Goal: Task Accomplishment & Management: Use online tool/utility

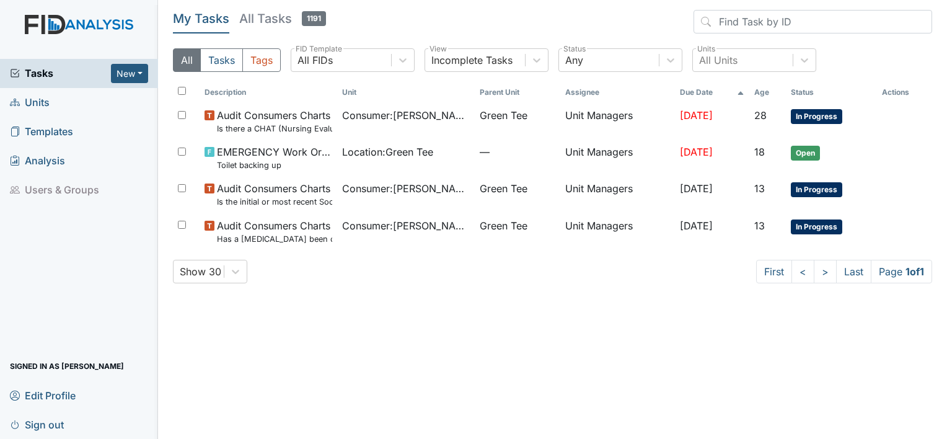
click at [38, 103] on span "Units" at bounding box center [30, 102] width 40 height 19
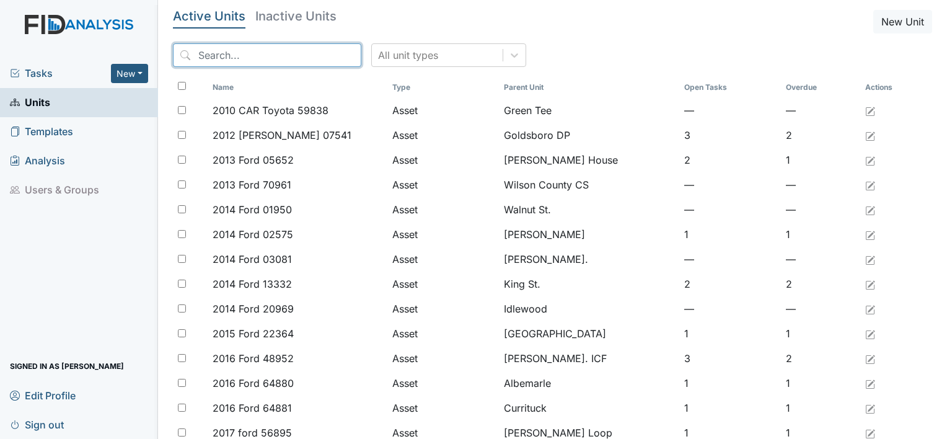
click at [278, 51] on input "search" at bounding box center [267, 55] width 188 height 24
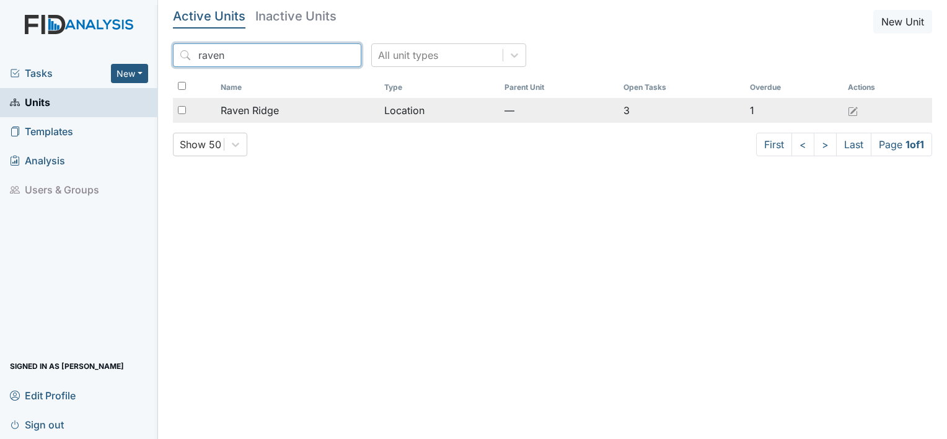
type input "raven"
click at [277, 115] on span "Raven Ridge" at bounding box center [250, 110] width 58 height 15
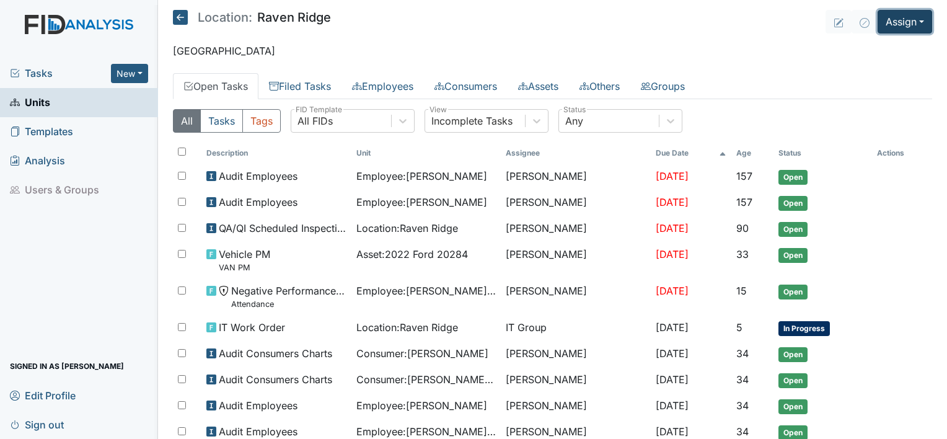
click at [913, 20] on button "Assign" at bounding box center [904, 22] width 55 height 24
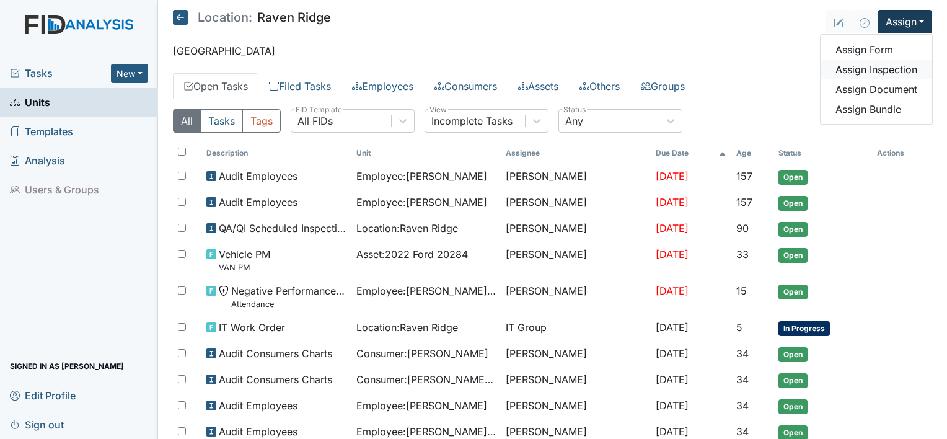
click at [889, 74] on link "Assign Inspection" at bounding box center [876, 69] width 112 height 20
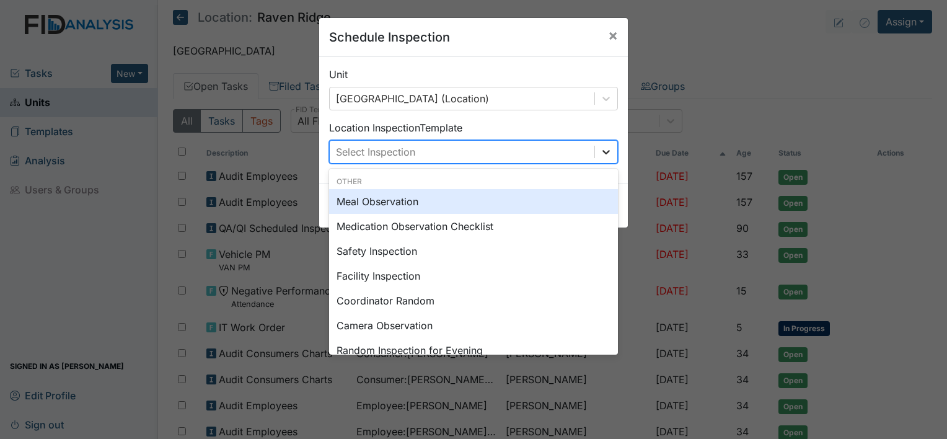
click at [602, 153] on icon at bounding box center [605, 152] width 7 height 4
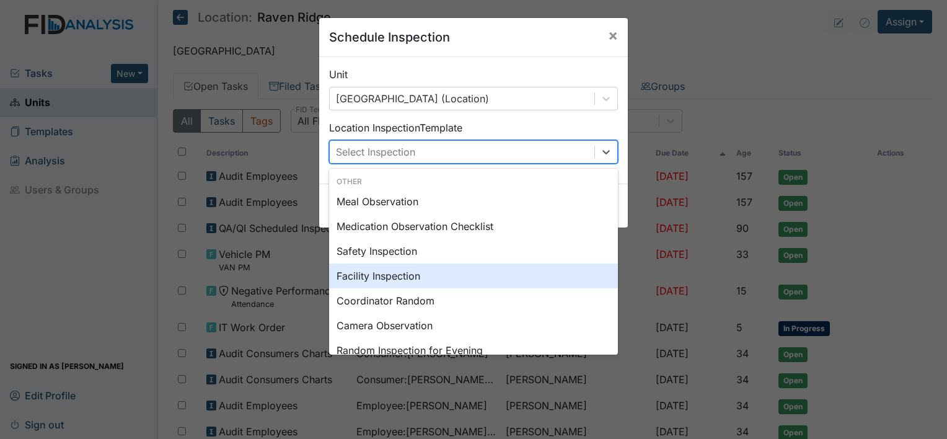
click at [463, 263] on div "Facility Inspection" at bounding box center [473, 275] width 289 height 25
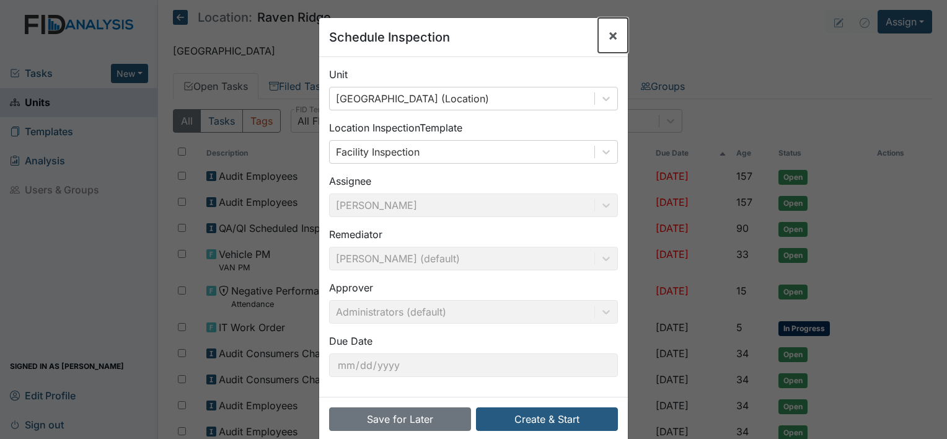
click at [609, 35] on span "×" at bounding box center [613, 35] width 10 height 18
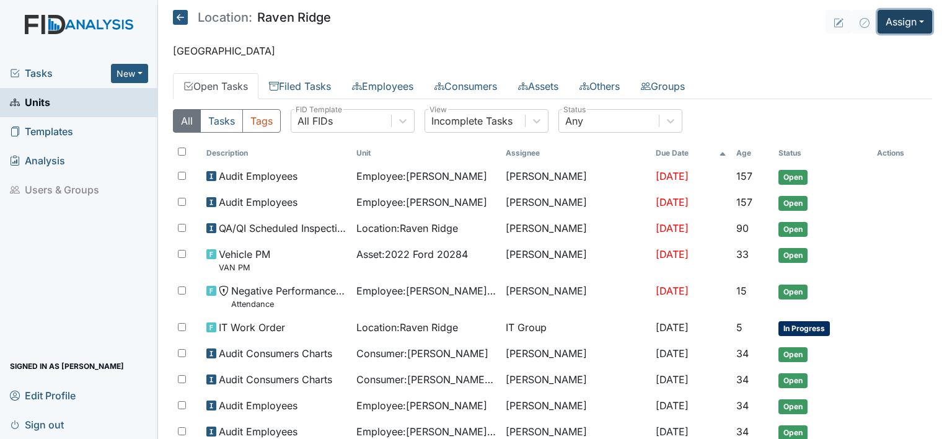
click at [910, 18] on button "Assign" at bounding box center [904, 22] width 55 height 24
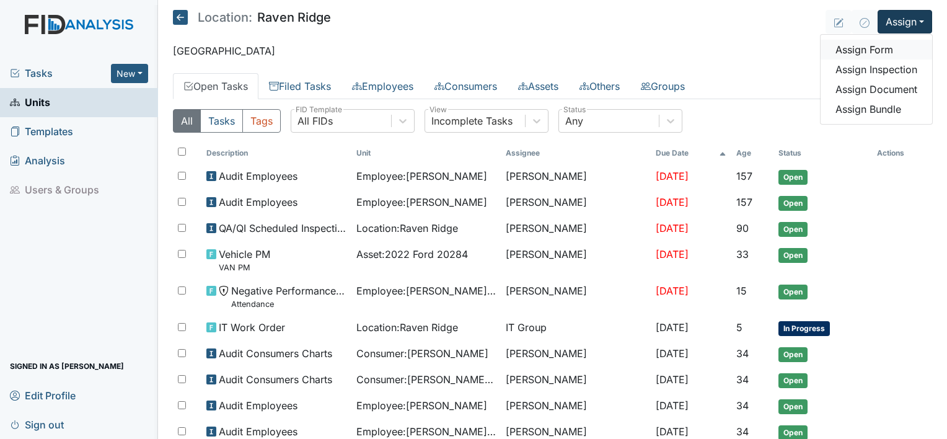
click at [858, 53] on link "Assign Form" at bounding box center [876, 50] width 112 height 20
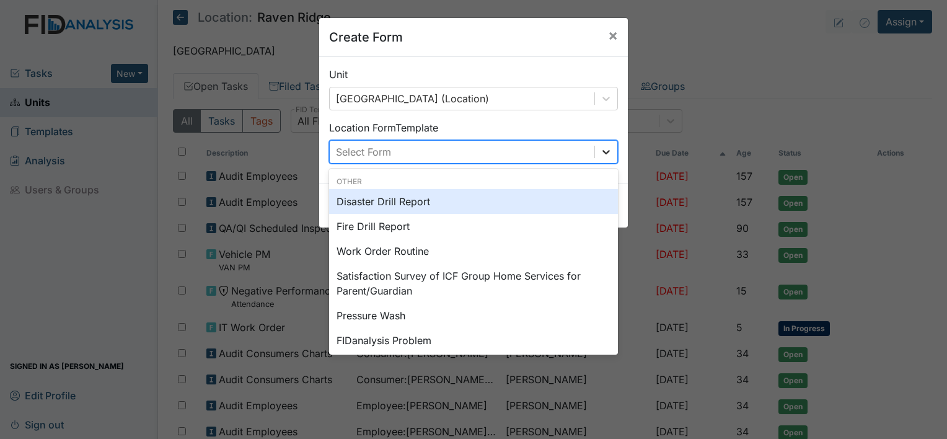
click at [600, 152] on icon at bounding box center [606, 152] width 12 height 12
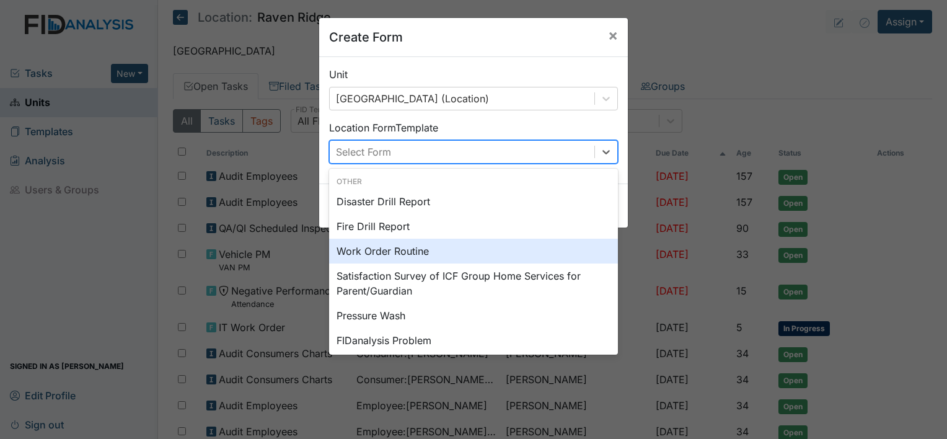
click at [385, 256] on div "Work Order Routine" at bounding box center [473, 251] width 289 height 25
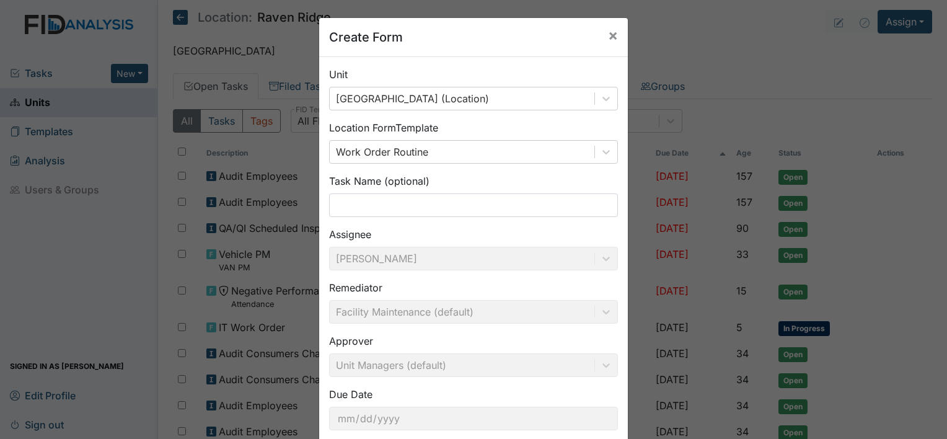
click at [340, 191] on div "Task Name (optional)" at bounding box center [473, 194] width 289 height 43
click at [340, 198] on input "text" at bounding box center [473, 205] width 289 height 24
click at [340, 197] on input "text" at bounding box center [473, 205] width 289 height 24
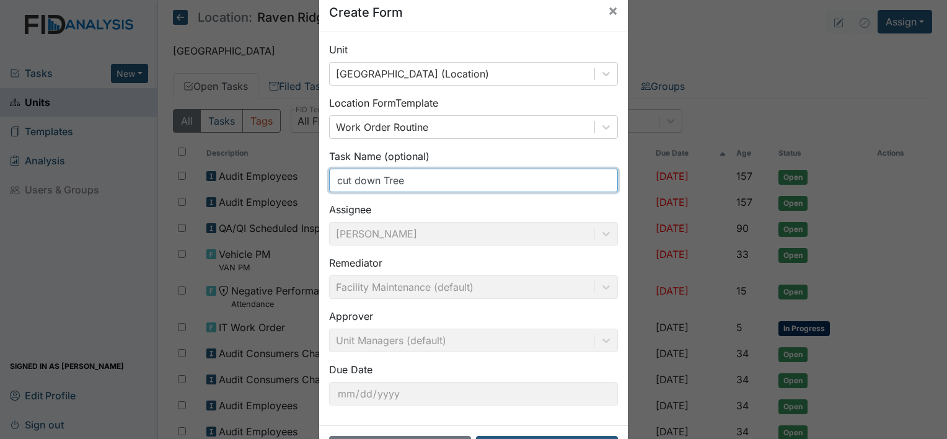
scroll to position [72, 0]
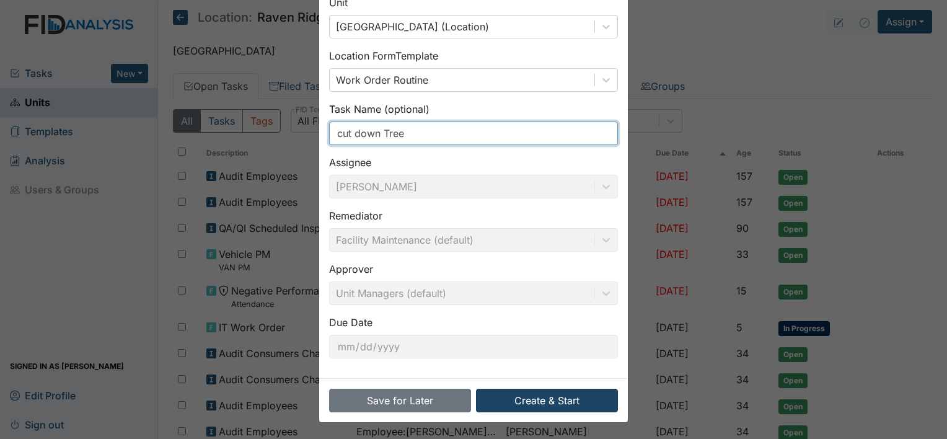
type input "cut down Tree"
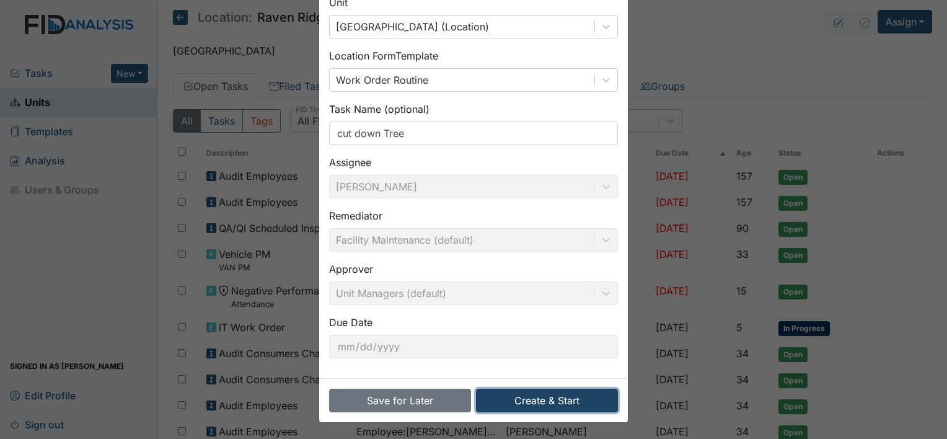
click at [553, 400] on button "Create & Start" at bounding box center [547, 401] width 142 height 24
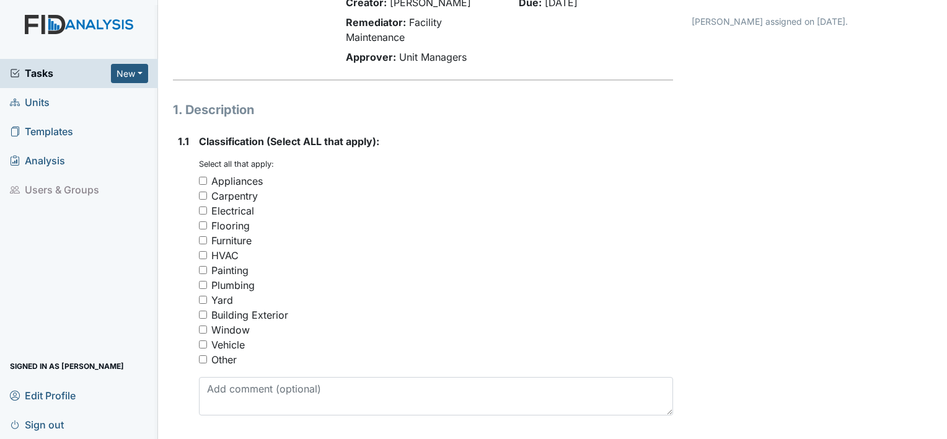
scroll to position [123, 0]
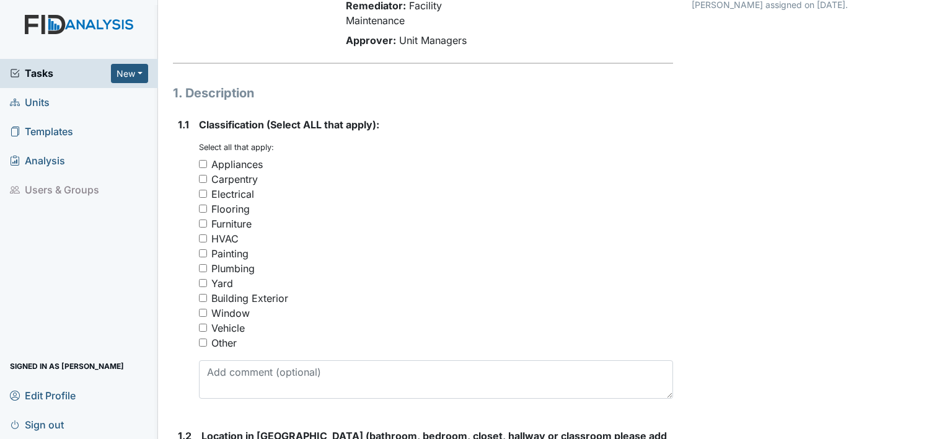
click at [223, 191] on div "Electrical" at bounding box center [232, 194] width 43 height 15
click at [207, 191] on input "Electrical" at bounding box center [203, 194] width 8 height 8
checkbox input "true"
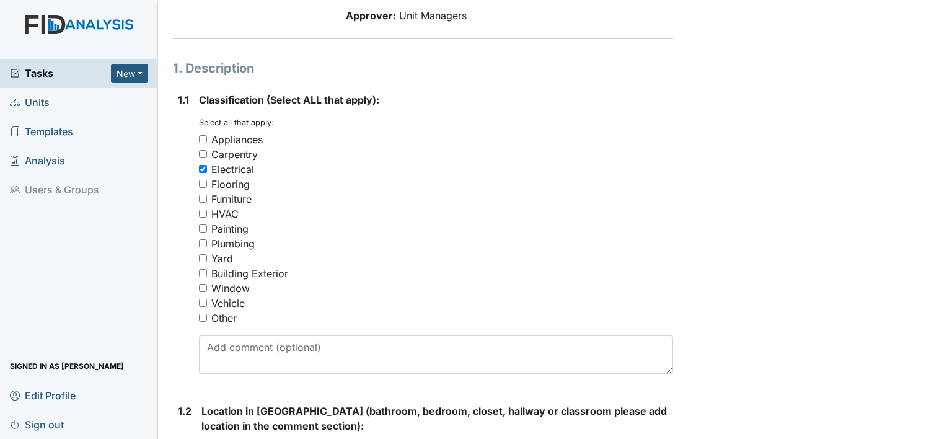
scroll to position [247, 0]
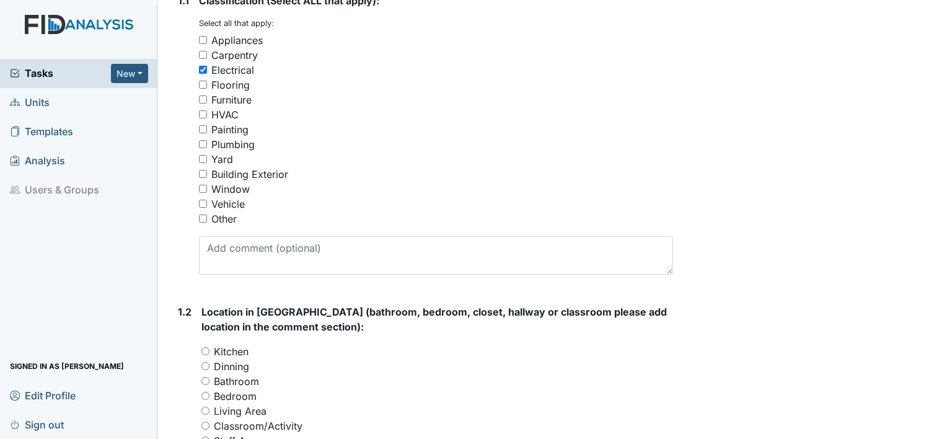
click at [199, 221] on input "Other" at bounding box center [203, 218] width 8 height 8
checkbox input "true"
click at [201, 69] on input "Electrical" at bounding box center [203, 70] width 8 height 8
checkbox input "false"
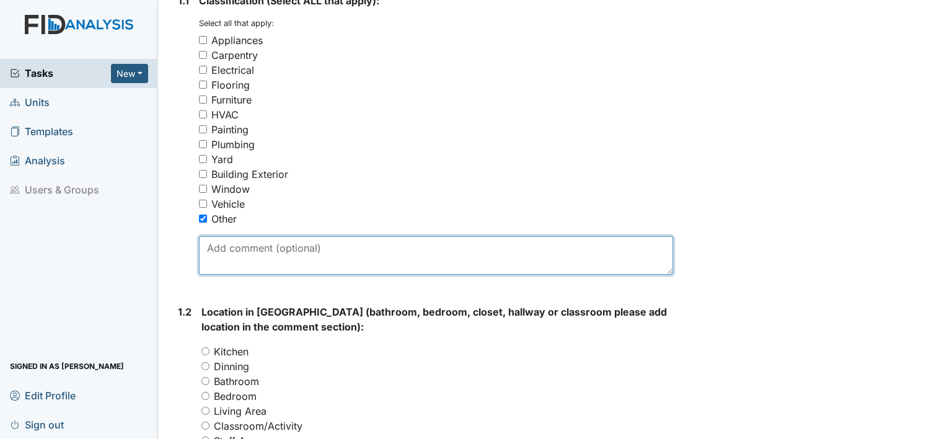
click at [214, 248] on textarea at bounding box center [436, 255] width 474 height 38
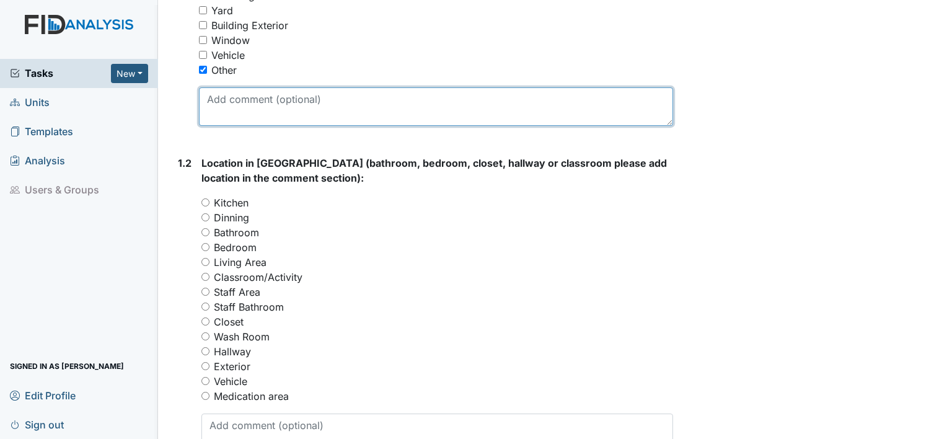
scroll to position [429, 0]
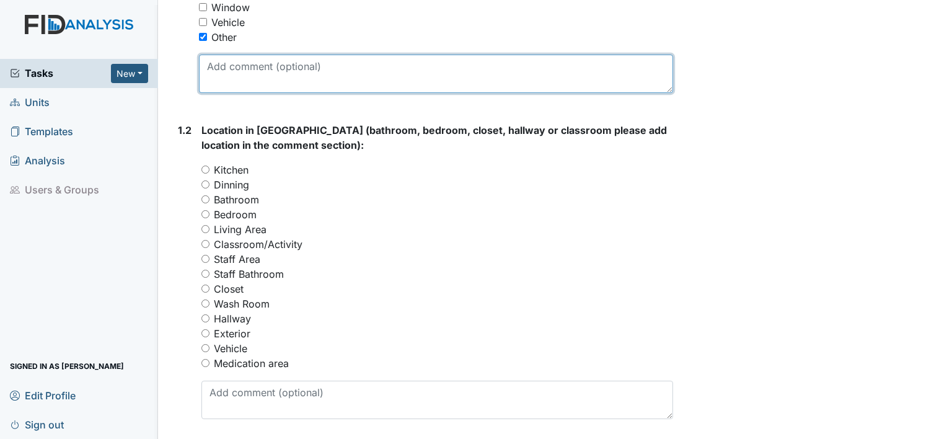
click at [296, 67] on textarea at bounding box center [436, 74] width 474 height 38
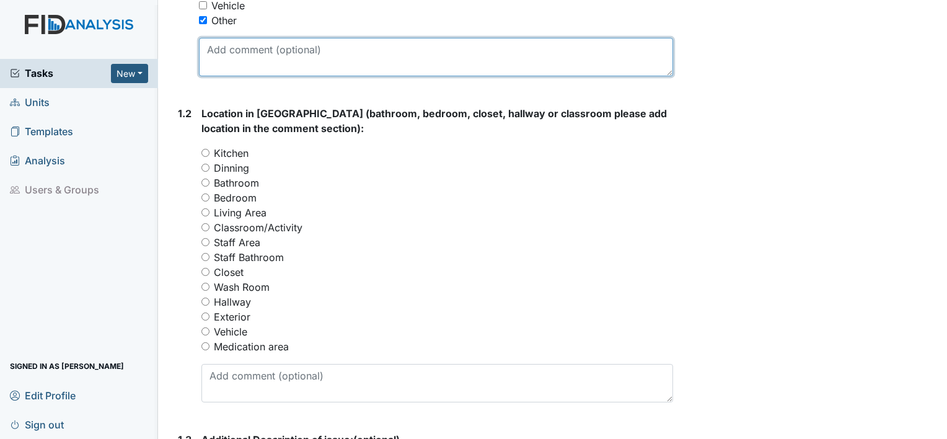
scroll to position [478, 0]
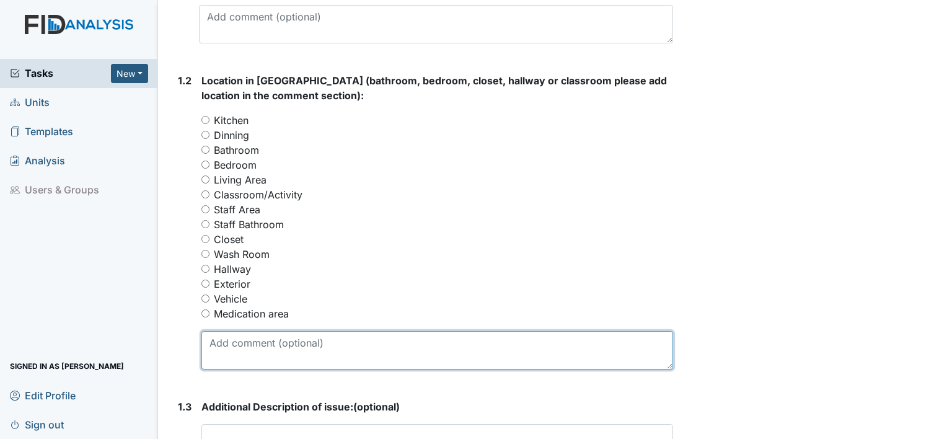
click at [231, 341] on textarea at bounding box center [437, 350] width 472 height 38
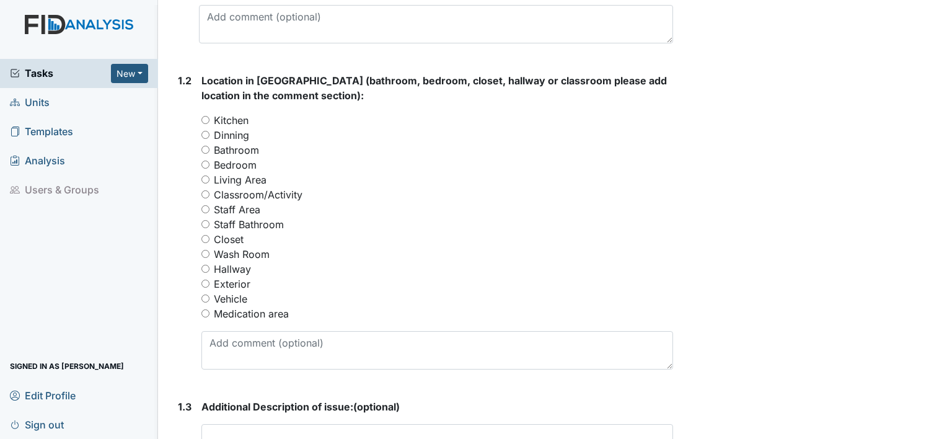
click at [204, 283] on input "Exterior" at bounding box center [205, 283] width 8 height 8
radio input "true"
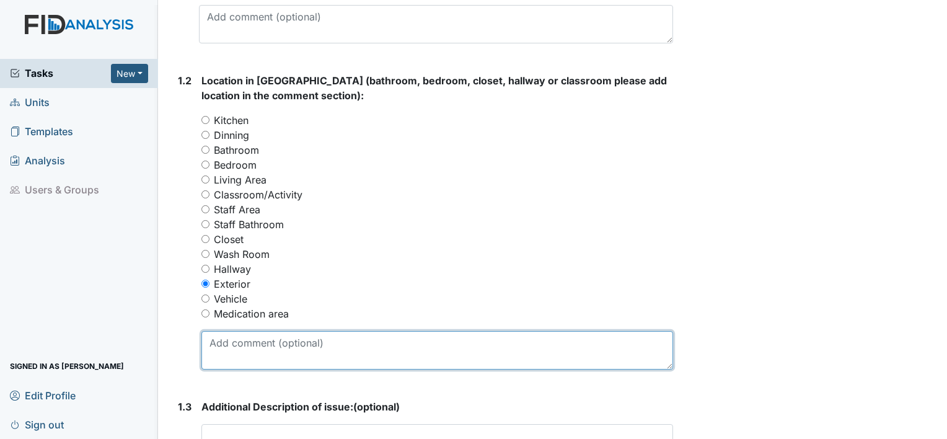
click at [216, 337] on textarea at bounding box center [437, 350] width 472 height 38
click at [252, 340] on textarea "The trees need to be cute" at bounding box center [437, 350] width 472 height 38
click at [260, 345] on textarea "The tree is overgrown need to be cute" at bounding box center [437, 350] width 472 height 38
click at [399, 338] on textarea "The tree is overgrown needs to be cute" at bounding box center [437, 350] width 472 height 38
click at [312, 341] on textarea "The tree is overgrown needs to be cute" at bounding box center [437, 350] width 472 height 38
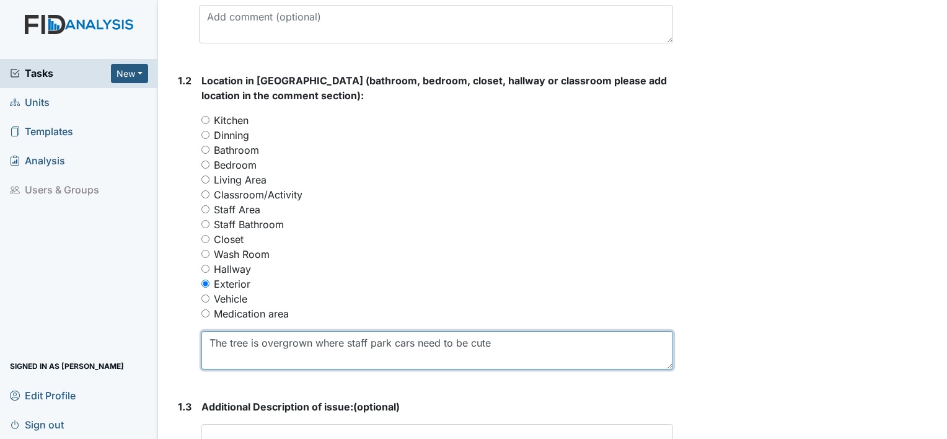
click at [495, 343] on textarea "The tree is overgrown where staff park cars need to be cute" at bounding box center [437, 350] width 472 height 38
click at [414, 344] on textarea "The tree is overgrown where staff park cars need to be cute back" at bounding box center [437, 350] width 472 height 38
click at [526, 340] on textarea "The tree is overgrown where staff park cars, need to be cute back" at bounding box center [437, 350] width 472 height 38
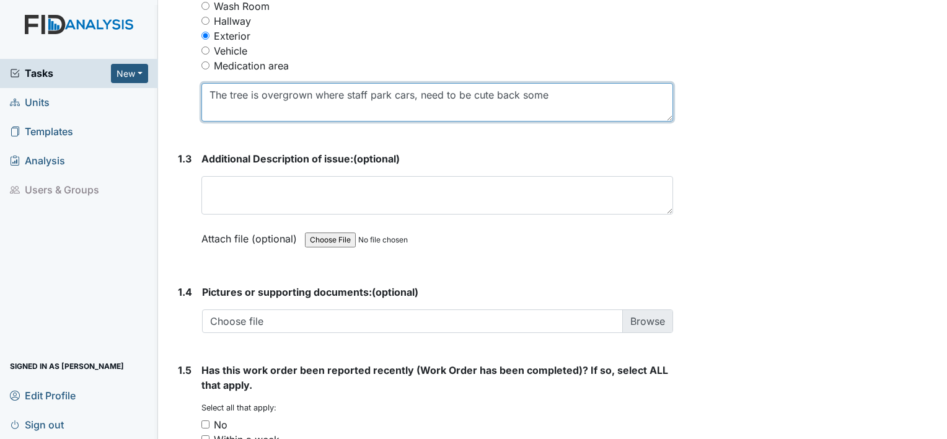
scroll to position [743, 0]
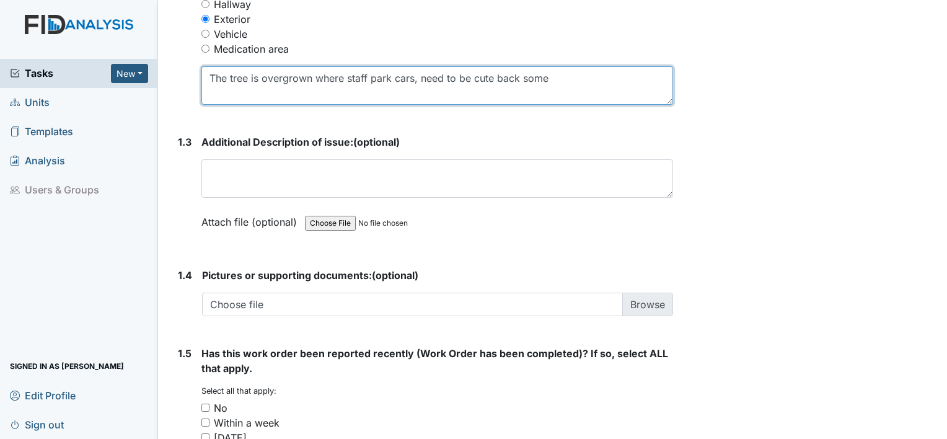
type textarea "The tree is overgrown where staff park cars, need to be cute back some"
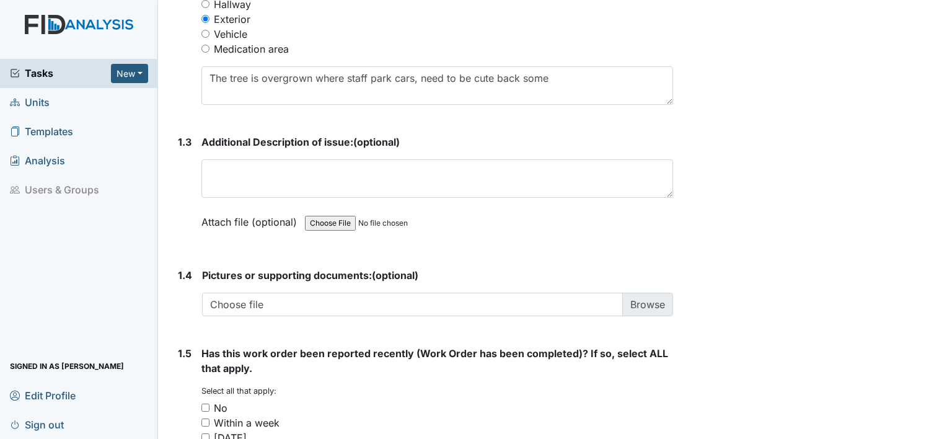
click at [204, 405] on input "No" at bounding box center [205, 407] width 8 height 8
checkbox input "true"
drag, startPoint x: 934, startPoint y: 332, endPoint x: 949, endPoint y: 209, distance: 123.5
click at [946, 209] on html "Tasks New Form Inspection Document Bundle Units Templates Analysis Users & Grou…" at bounding box center [473, 219] width 947 height 439
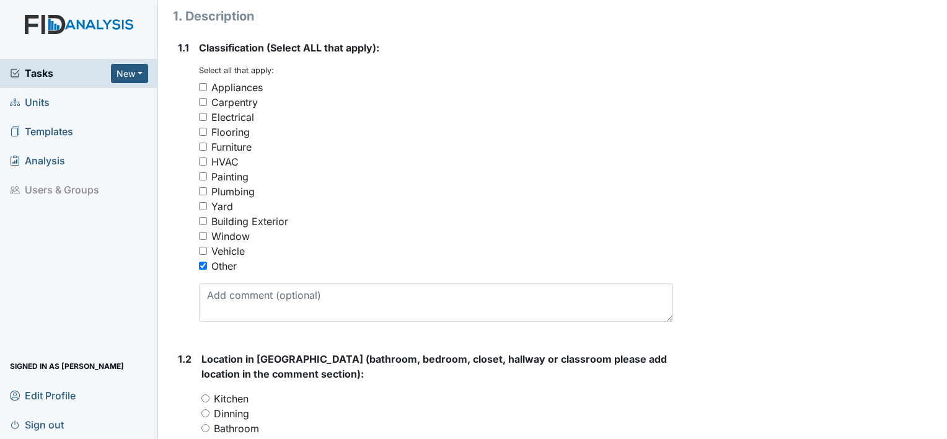
scroll to position [151, 0]
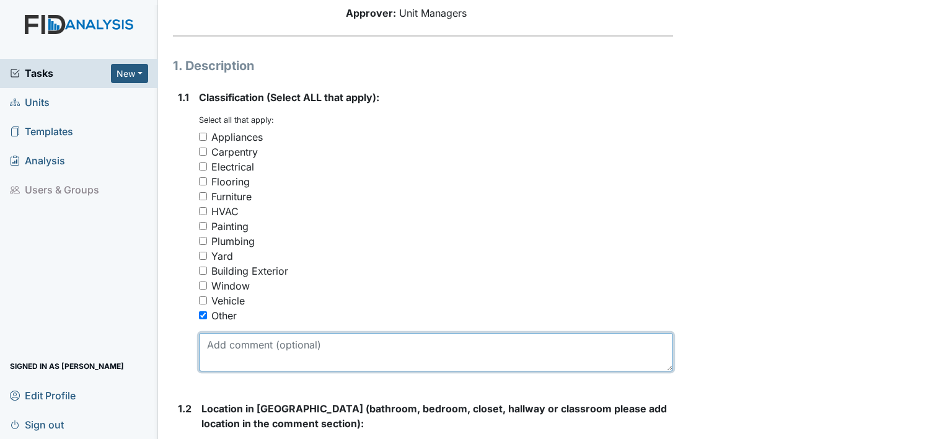
click at [263, 351] on textarea at bounding box center [436, 352] width 474 height 38
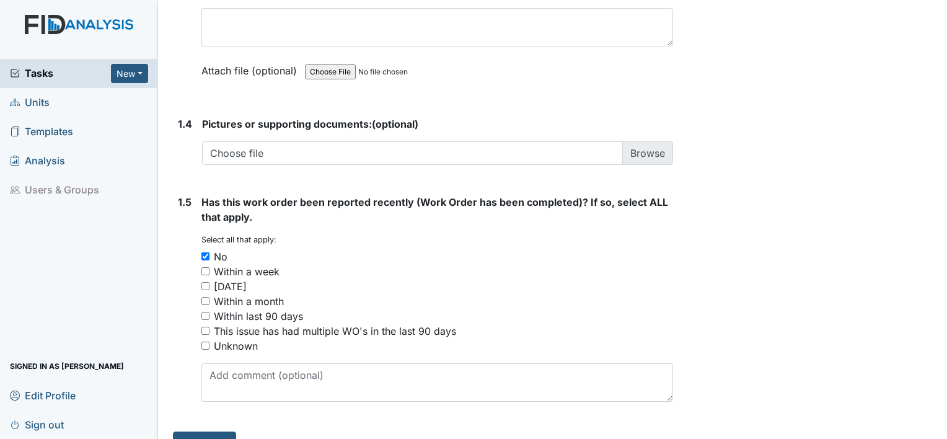
scroll to position [918, 0]
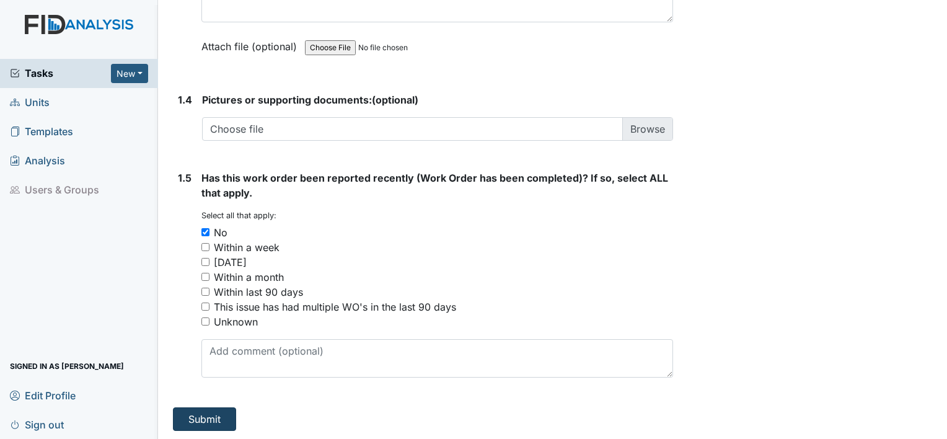
type textarea "Tree needs to be cut back"
click at [204, 414] on button "Submit" at bounding box center [204, 419] width 63 height 24
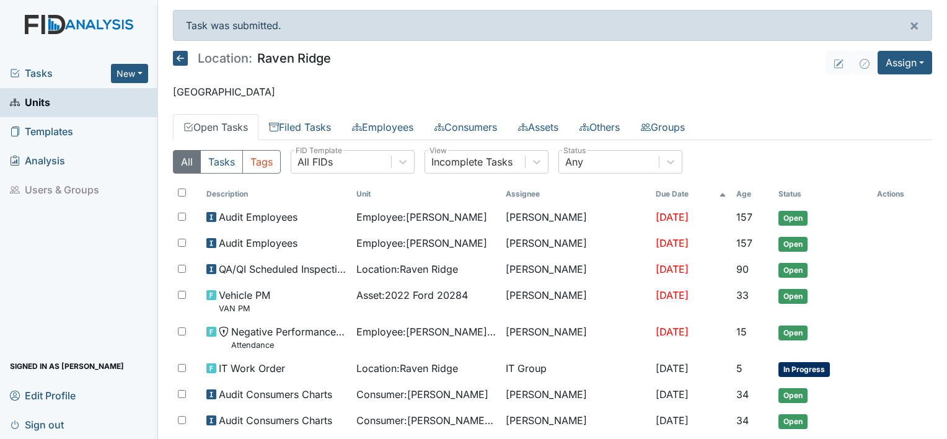
click at [946, 438] on html "Tasks New Form Inspection Document Bundle Units Templates Analysis Users & Grou…" at bounding box center [473, 219] width 947 height 439
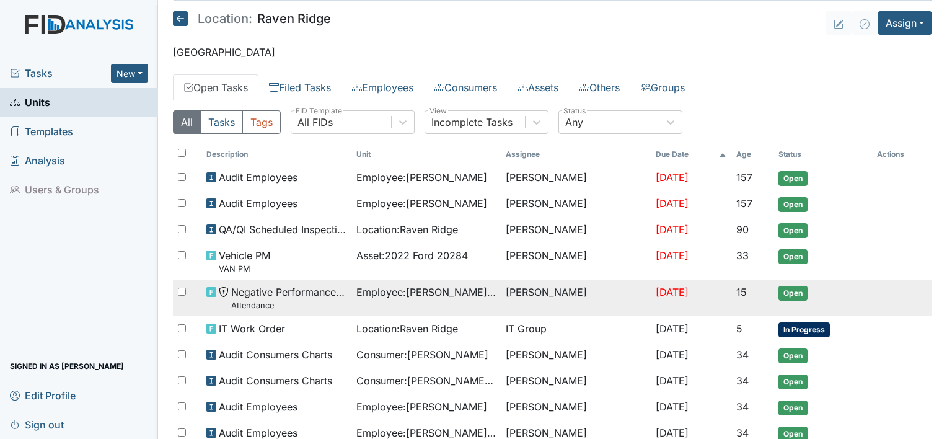
scroll to position [45, 0]
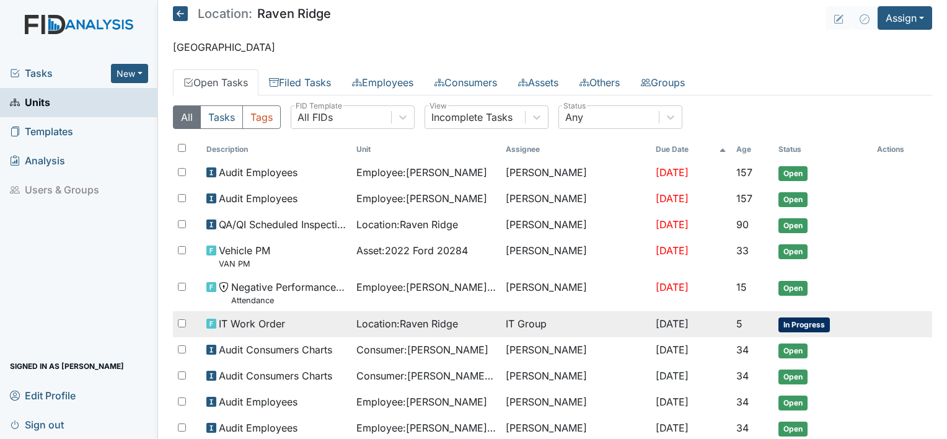
click at [228, 311] on td "IT Work Order" at bounding box center [276, 324] width 150 height 26
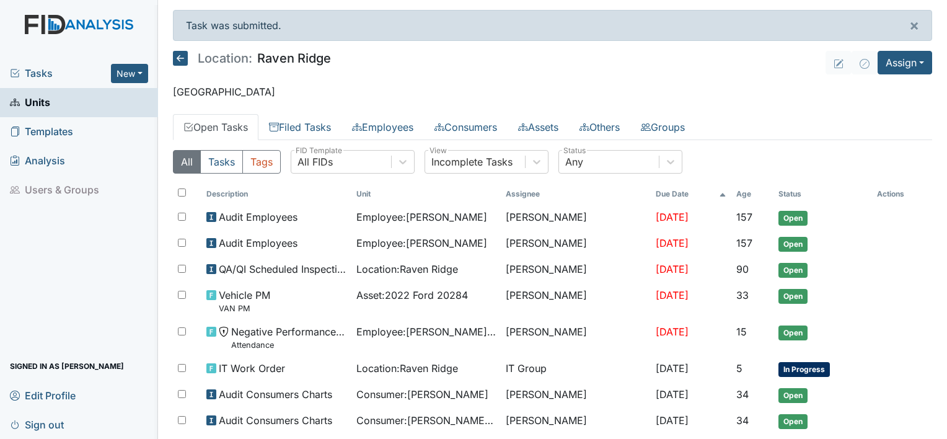
click at [20, 102] on span "Units" at bounding box center [30, 102] width 40 height 19
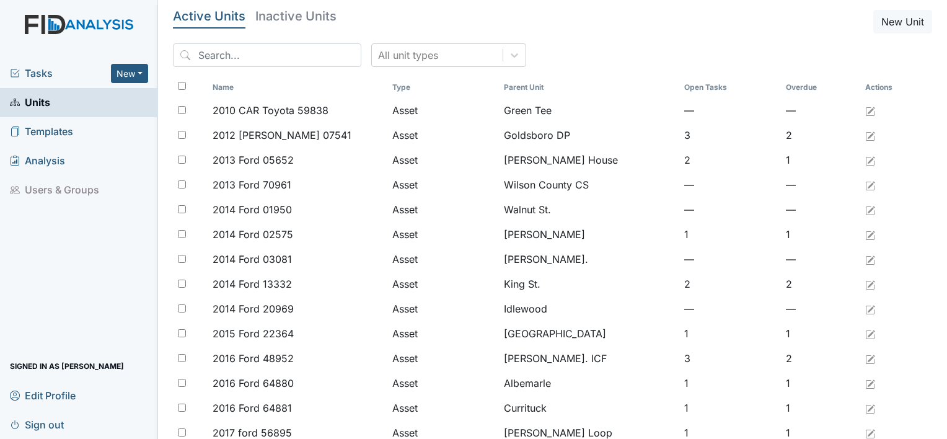
click at [53, 102] on link "Units" at bounding box center [79, 102] width 158 height 29
